Goal: Navigation & Orientation: Find specific page/section

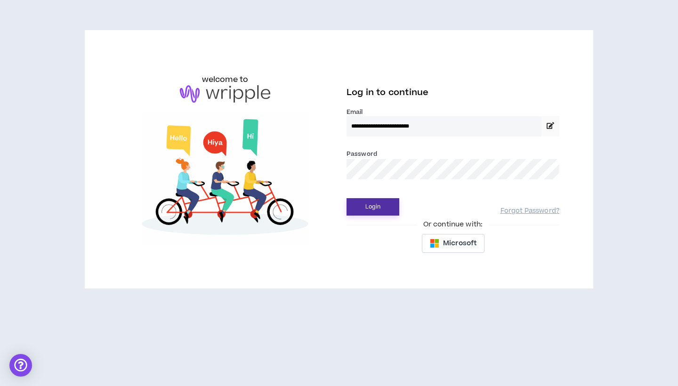
click at [373, 207] on button "Login" at bounding box center [373, 206] width 53 height 17
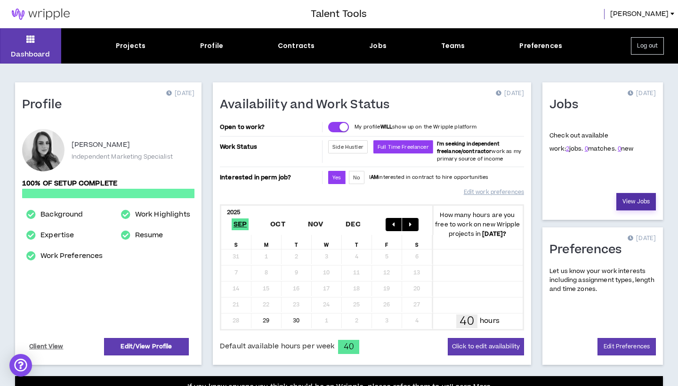
click at [637, 204] on link "View Jobs" at bounding box center [636, 201] width 40 height 17
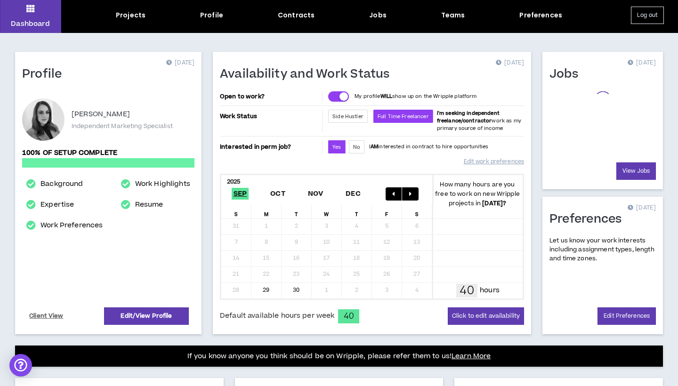
scroll to position [39, 0]
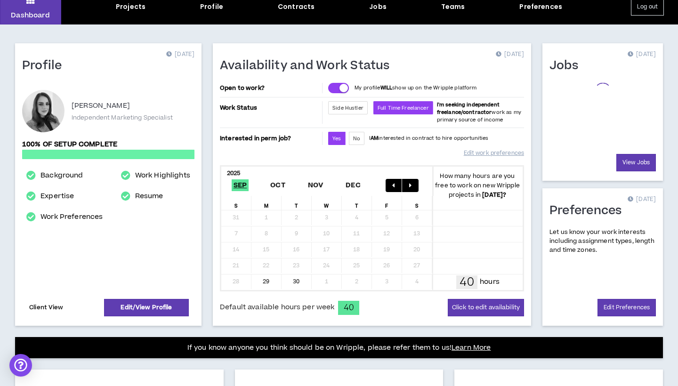
click at [55, 308] on link "Client View" at bounding box center [46, 307] width 37 height 16
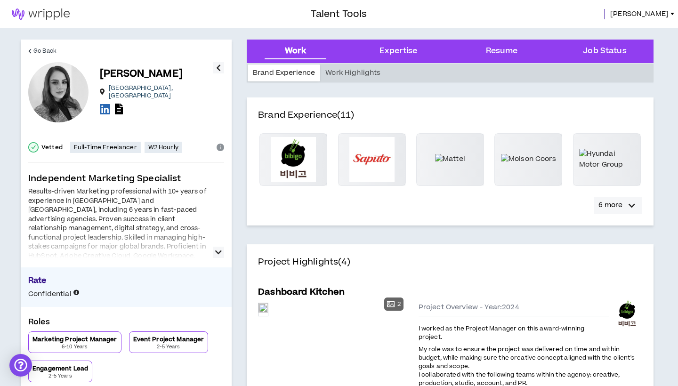
click at [618, 204] on p "6 more" at bounding box center [610, 205] width 24 height 10
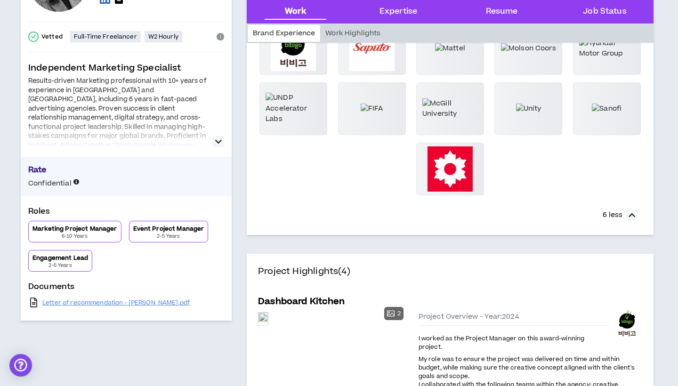
scroll to position [112, 0]
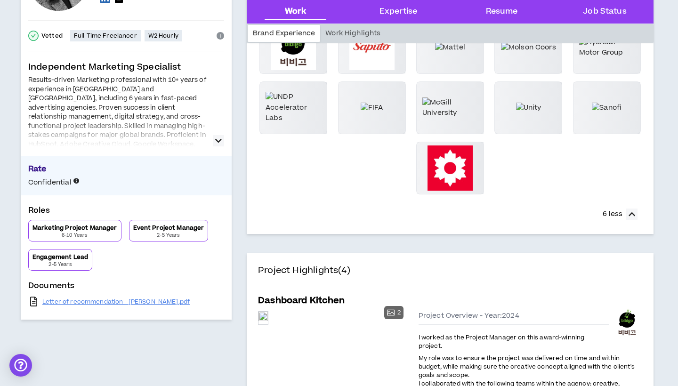
click at [215, 137] on button "button" at bounding box center [218, 140] width 11 height 11
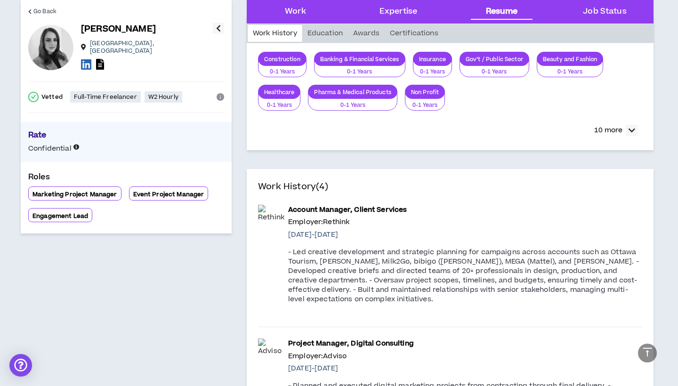
scroll to position [1613, 0]
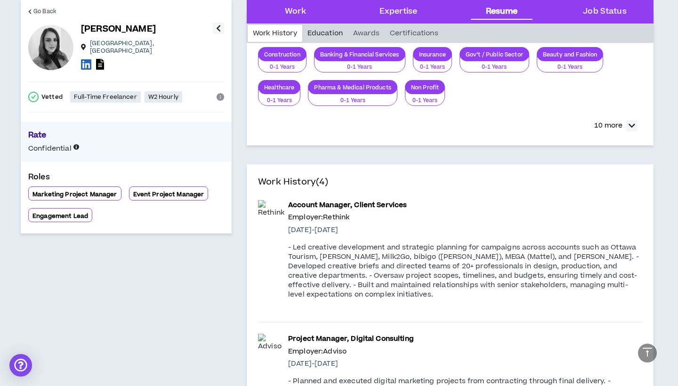
click at [322, 26] on div "Education" at bounding box center [325, 33] width 46 height 17
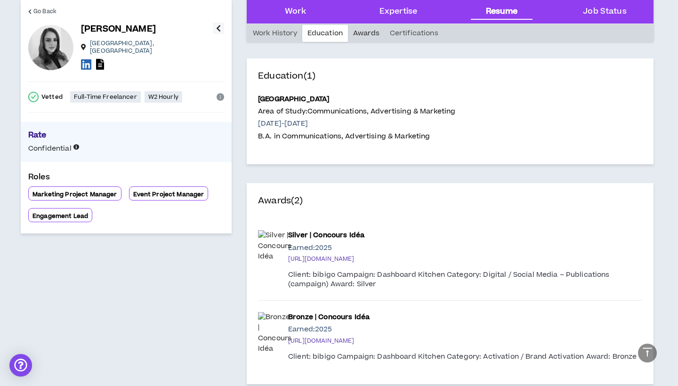
click at [359, 29] on div "Awards" at bounding box center [366, 33] width 37 height 17
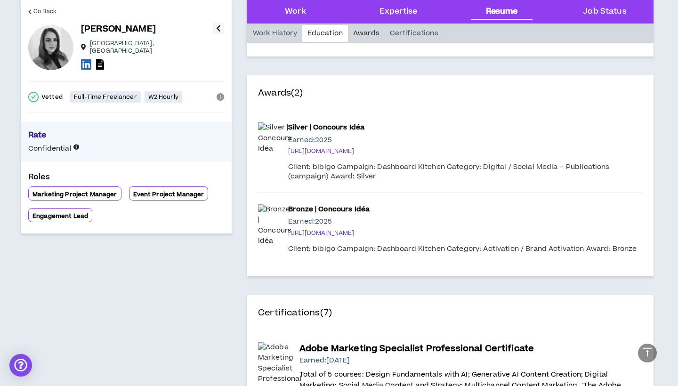
scroll to position [2278, 0]
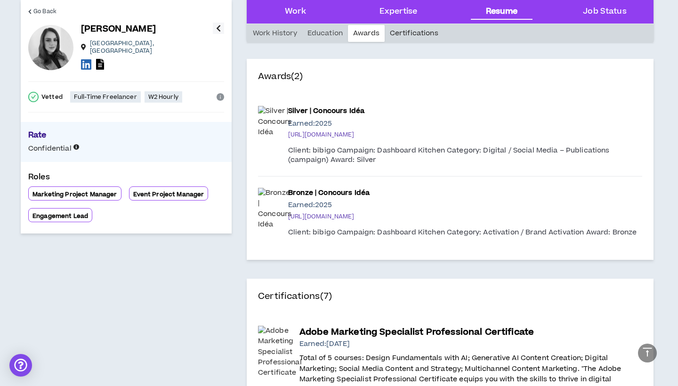
click at [408, 29] on div "Certifications" at bounding box center [414, 33] width 59 height 17
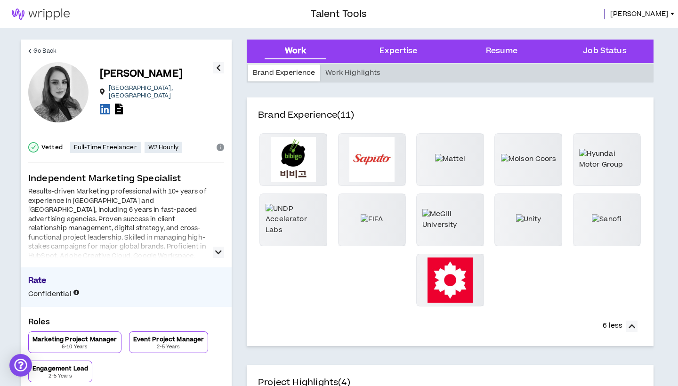
scroll to position [0, 0]
click at [392, 48] on div "Expertise" at bounding box center [399, 51] width 38 height 12
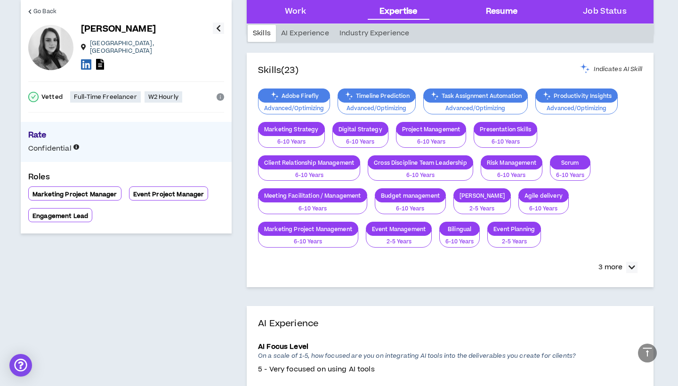
click at [506, 21] on div "Resume" at bounding box center [502, 12] width 88 height 24
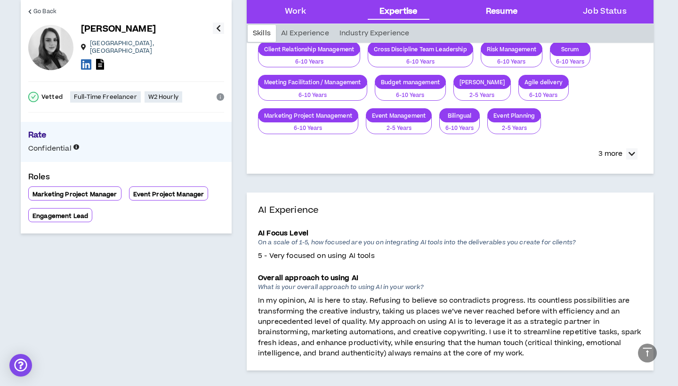
scroll to position [1721, 0]
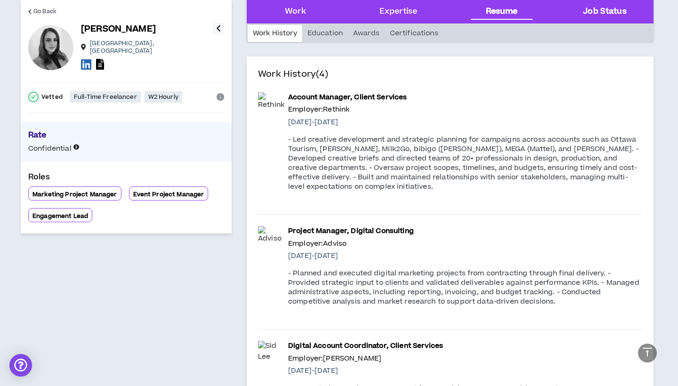
click at [594, 15] on Status "Job Status" at bounding box center [604, 12] width 43 height 12
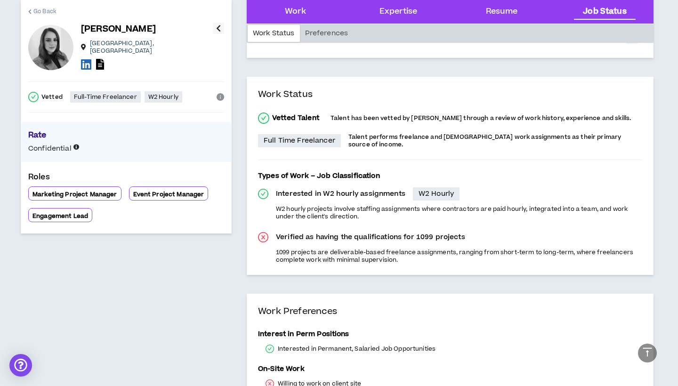
click at [42, 8] on span "Go Back" at bounding box center [44, 11] width 23 height 9
